Goal: Task Accomplishment & Management: Complete application form

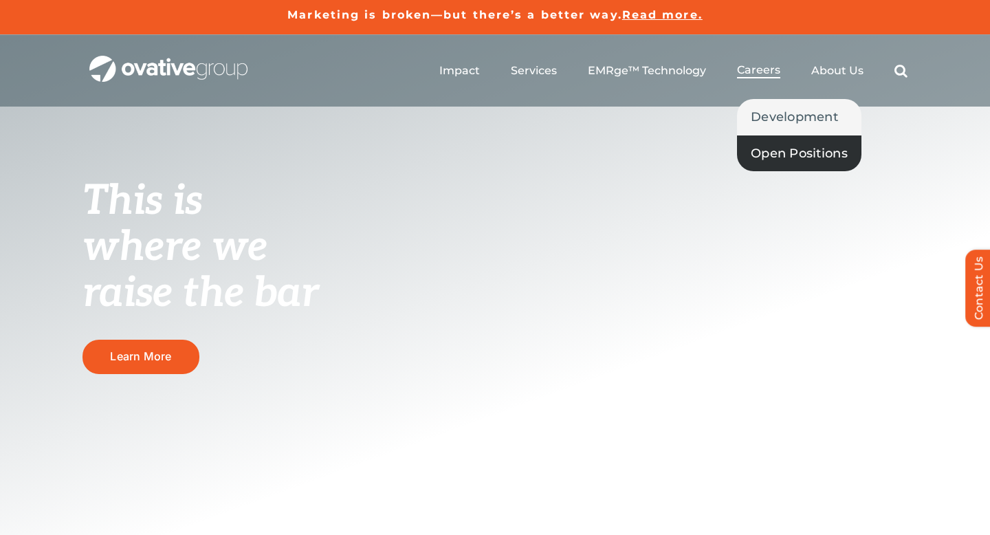
click at [781, 153] on span "Open Positions" at bounding box center [799, 153] width 97 height 19
click at [753, 63] on span "Careers" at bounding box center [758, 70] width 43 height 14
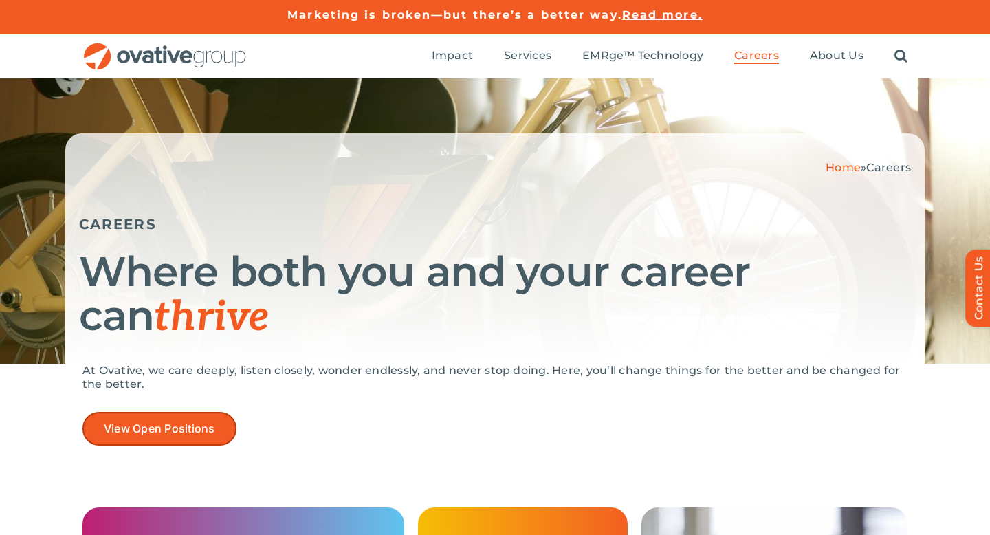
click at [184, 422] on span "View Open Positions" at bounding box center [159, 428] width 111 height 13
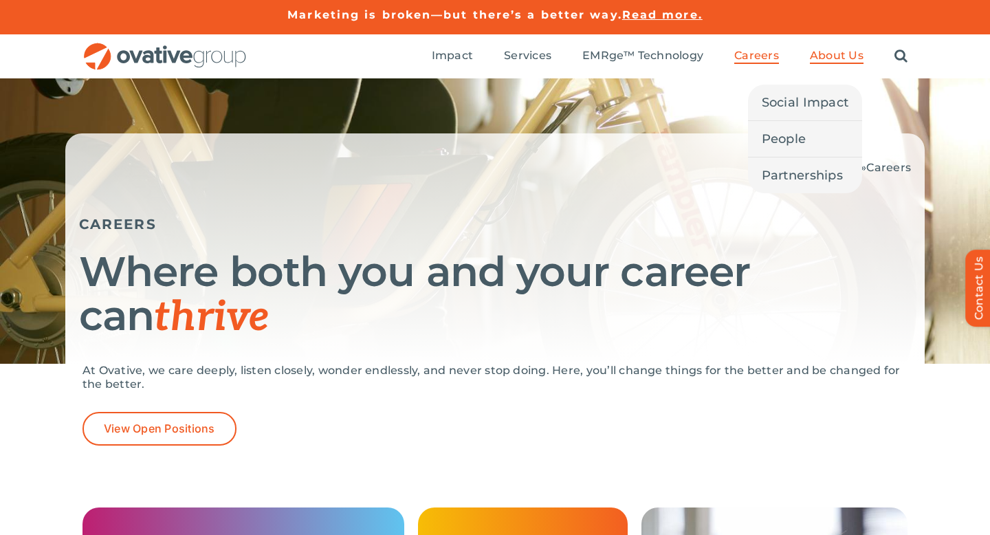
click at [847, 54] on span "About Us" at bounding box center [837, 56] width 54 height 14
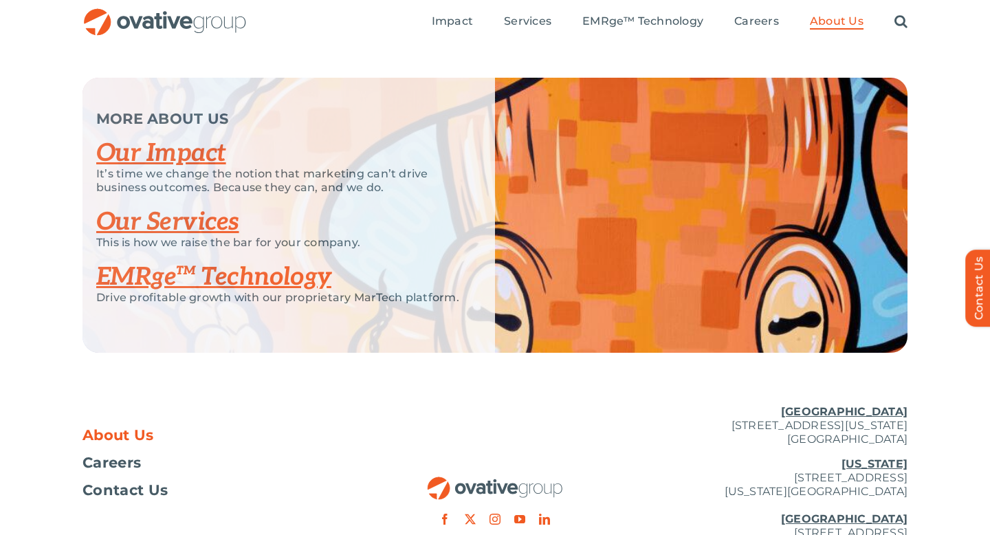
scroll to position [2839, 0]
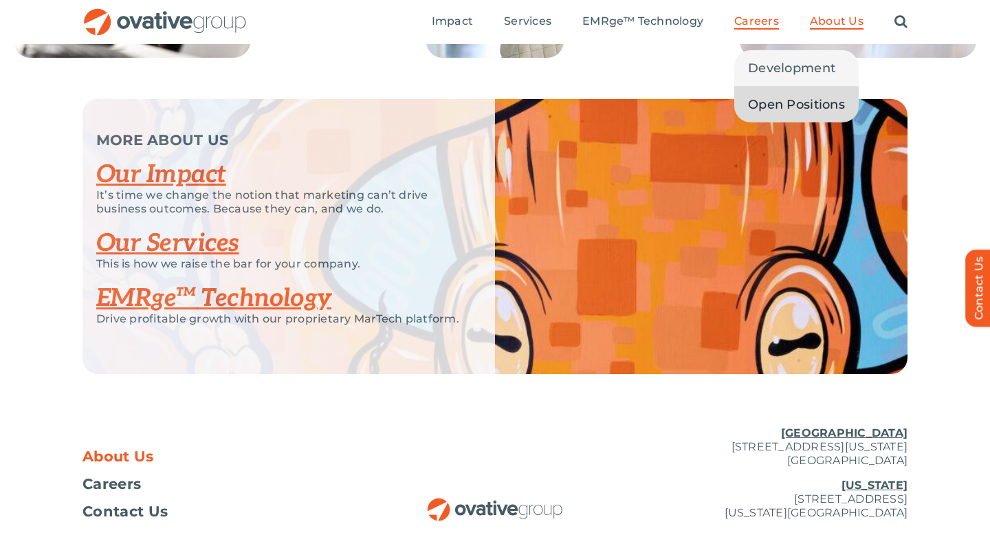
click at [773, 102] on span "Open Positions" at bounding box center [796, 104] width 97 height 19
